Goal: Task Accomplishment & Management: Use online tool/utility

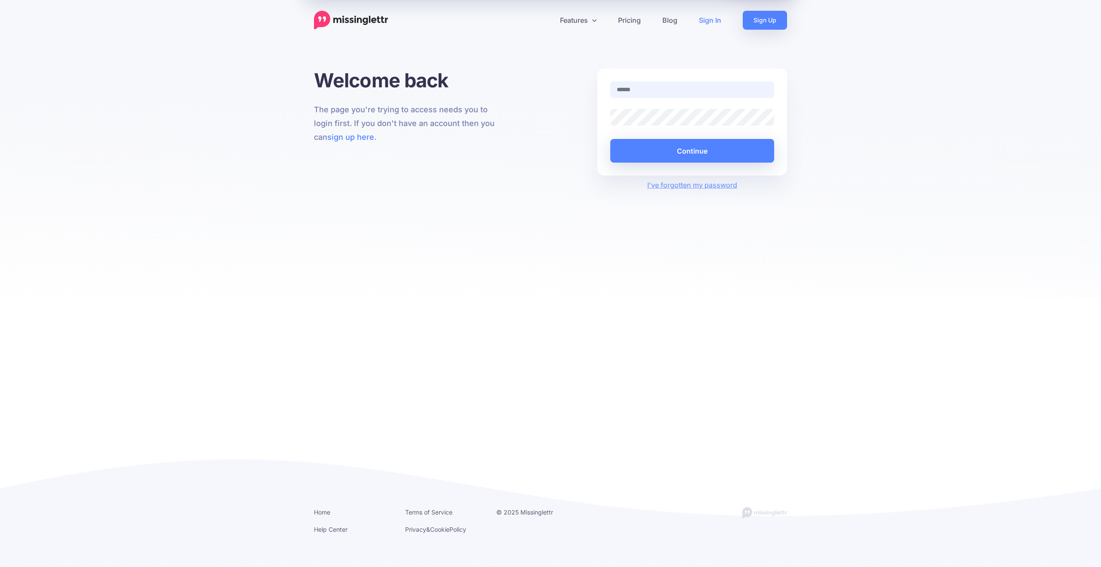
type input "**********"
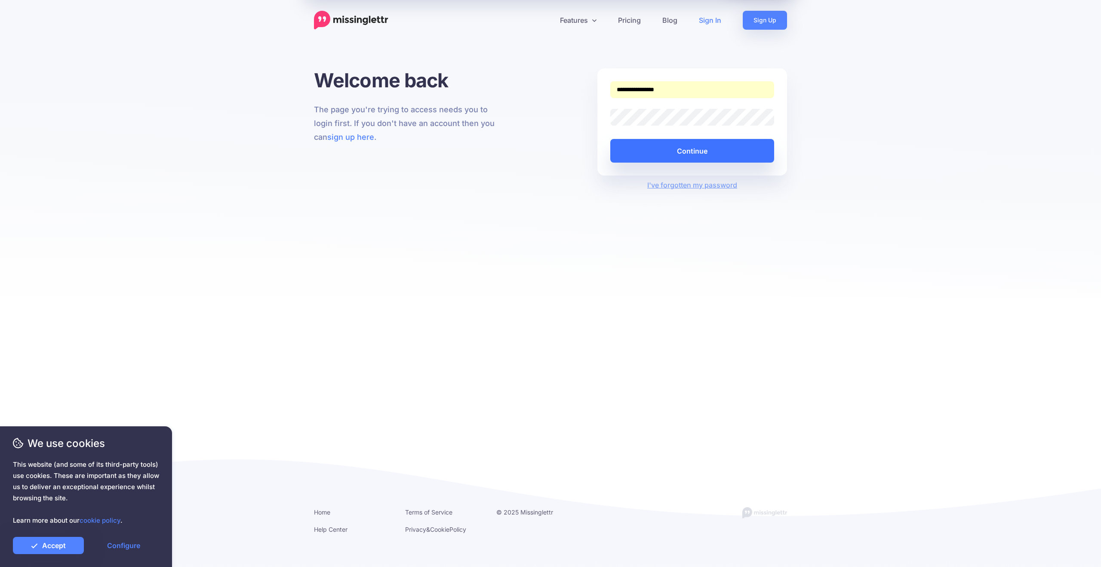
drag, startPoint x: 0, startPoint y: 0, endPoint x: 702, endPoint y: 153, distance: 718.9
click at [702, 153] on button "Continue" at bounding box center [692, 151] width 164 height 24
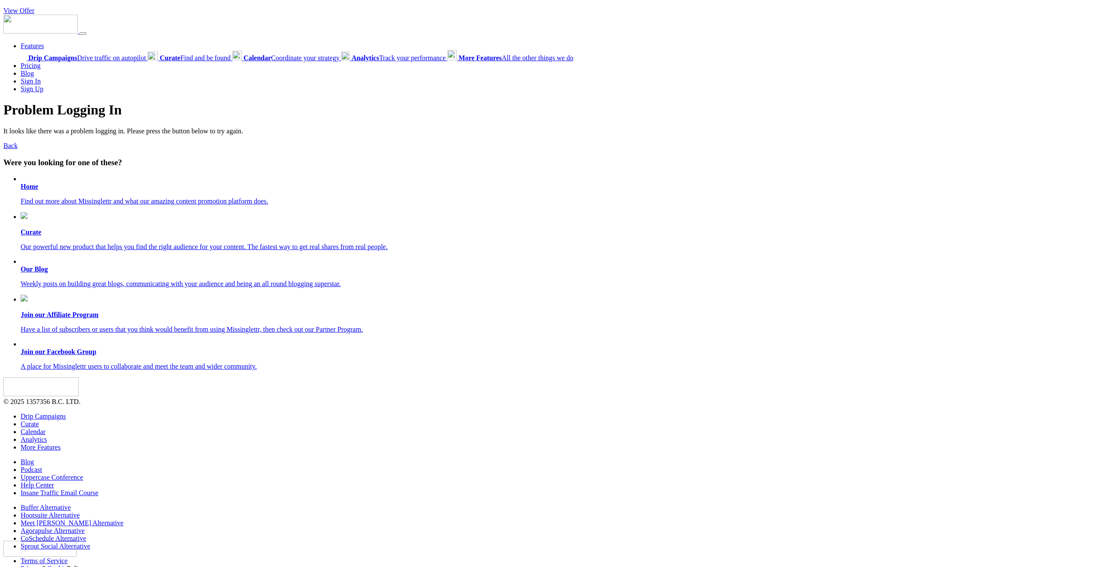
click at [31, 47] on link "Features" at bounding box center [32, 45] width 23 height 7
drag, startPoint x: 31, startPoint y: 47, endPoint x: 31, endPoint y: 189, distance: 142.0
click at [31, 189] on b "Home" at bounding box center [30, 186] width 18 height 7
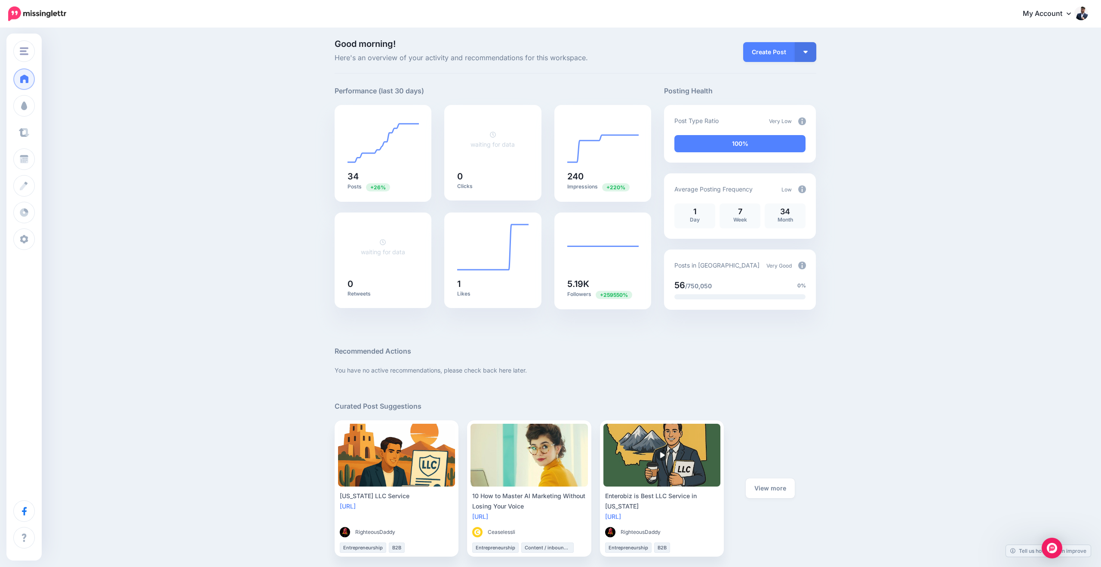
click at [35, 132] on link "Curate" at bounding box center [24, 133] width 22 height 22
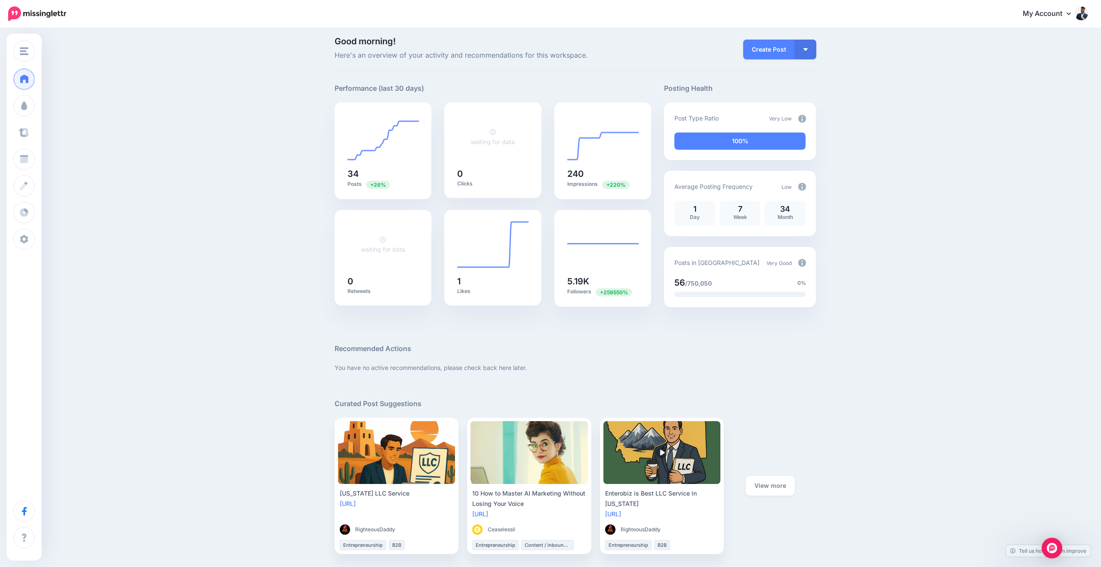
scroll to position [6, 0]
